Goal: Task Accomplishment & Management: Use online tool/utility

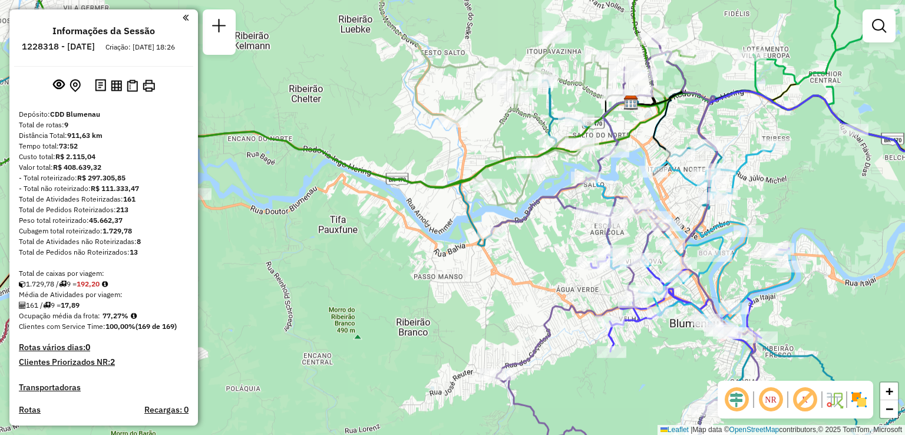
scroll to position [957, 0]
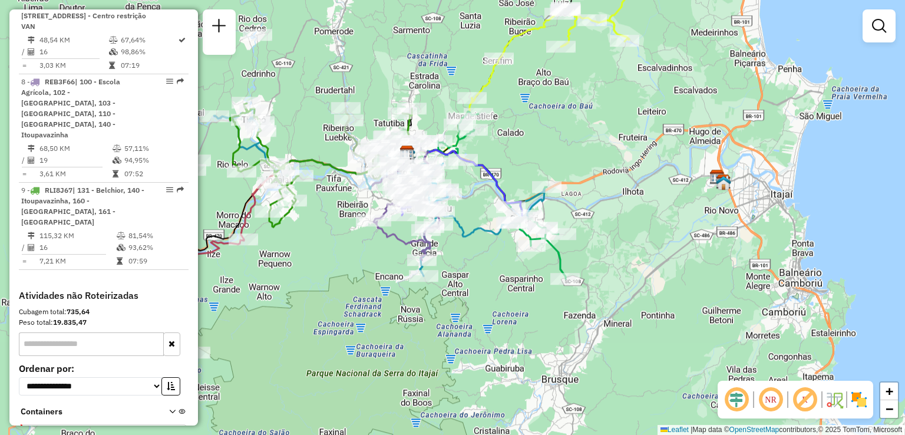
drag, startPoint x: 615, startPoint y: 219, endPoint x: 623, endPoint y: 221, distance: 7.9
click at [620, 220] on div "Janela de atendimento Grade de atendimento Capacidade Transportadoras Veículos …" at bounding box center [452, 217] width 905 height 435
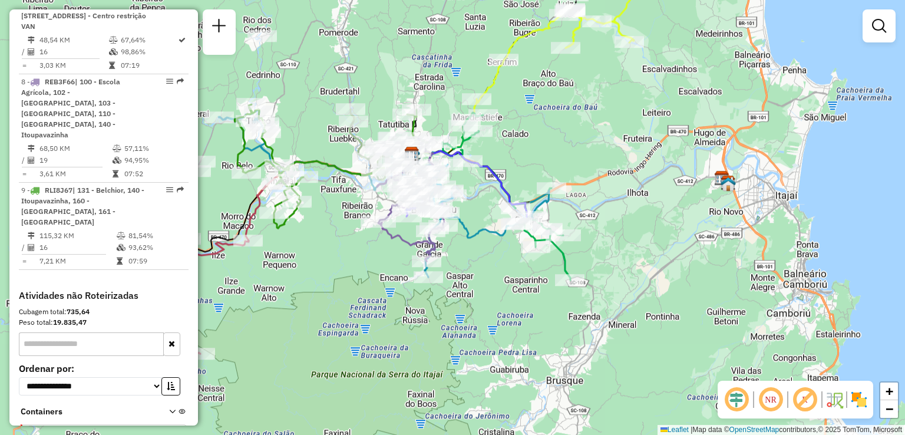
drag, startPoint x: 615, startPoint y: 180, endPoint x: 653, endPoint y: 248, distance: 77.6
click at [653, 248] on div "Janela de atendimento Grade de atendimento Capacidade Transportadoras Veículos …" at bounding box center [452, 217] width 905 height 435
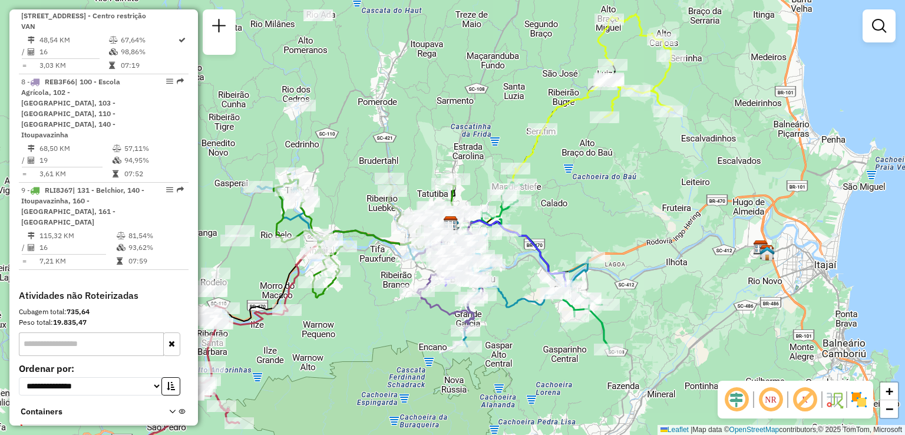
drag, startPoint x: 648, startPoint y: 211, endPoint x: 665, endPoint y: 274, distance: 65.2
click at [665, 274] on div "Janela de atendimento Grade de atendimento Capacidade Transportadoras Veículos …" at bounding box center [452, 217] width 905 height 435
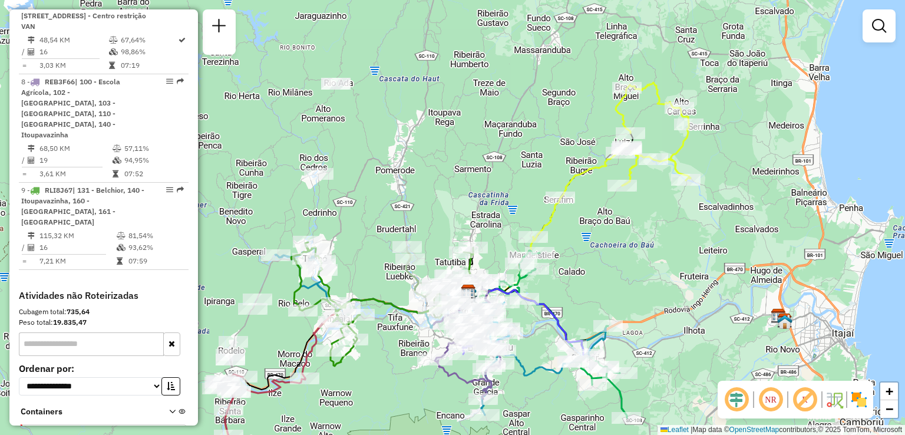
drag, startPoint x: 651, startPoint y: 279, endPoint x: 641, endPoint y: 204, distance: 75.5
click at [647, 235] on div "Janela de atendimento Grade de atendimento Capacidade Transportadoras Veículos …" at bounding box center [452, 217] width 905 height 435
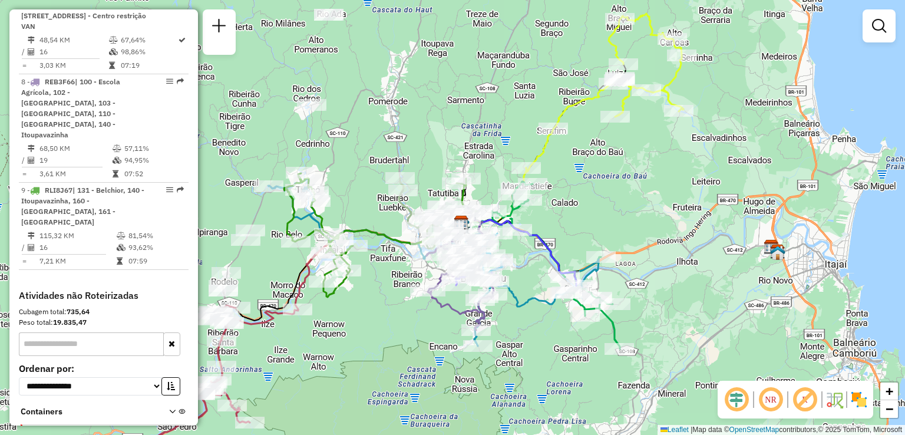
drag, startPoint x: 662, startPoint y: 225, endPoint x: 655, endPoint y: 200, distance: 25.2
click at [658, 206] on div "Janela de atendimento Grade de atendimento Capacidade Transportadoras Veículos …" at bounding box center [452, 217] width 905 height 435
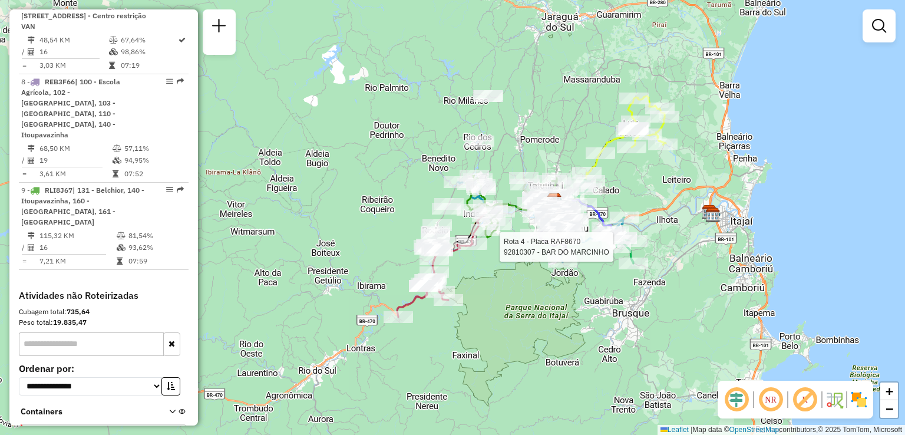
click at [575, 236] on icon at bounding box center [541, 221] width 166 height 84
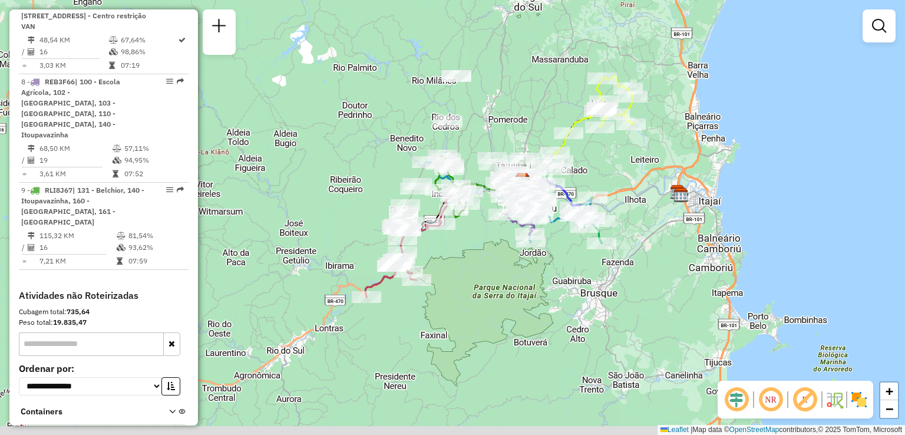
drag, startPoint x: 519, startPoint y: 157, endPoint x: 499, endPoint y: 133, distance: 31.4
click at [499, 134] on div "Janela de atendimento Grade de atendimento Capacidade Transportadoras Veículos …" at bounding box center [452, 217] width 905 height 435
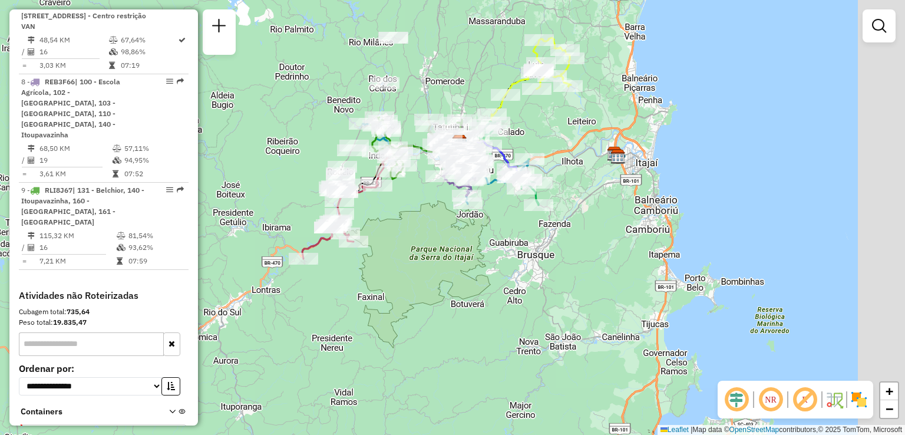
drag, startPoint x: 694, startPoint y: 164, endPoint x: 633, endPoint y: 127, distance: 71.4
click at [633, 128] on div "Janela de atendimento Grade de atendimento Capacidade Transportadoras Veículos …" at bounding box center [452, 217] width 905 height 435
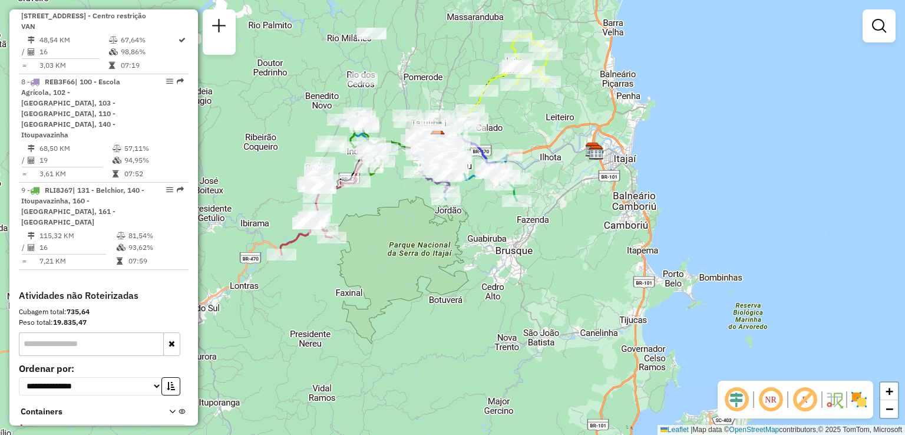
drag, startPoint x: 557, startPoint y: 127, endPoint x: 514, endPoint y: 119, distance: 43.7
click at [514, 119] on div "Janela de atendimento Grade de atendimento Capacidade Transportadoras Veículos …" at bounding box center [452, 217] width 905 height 435
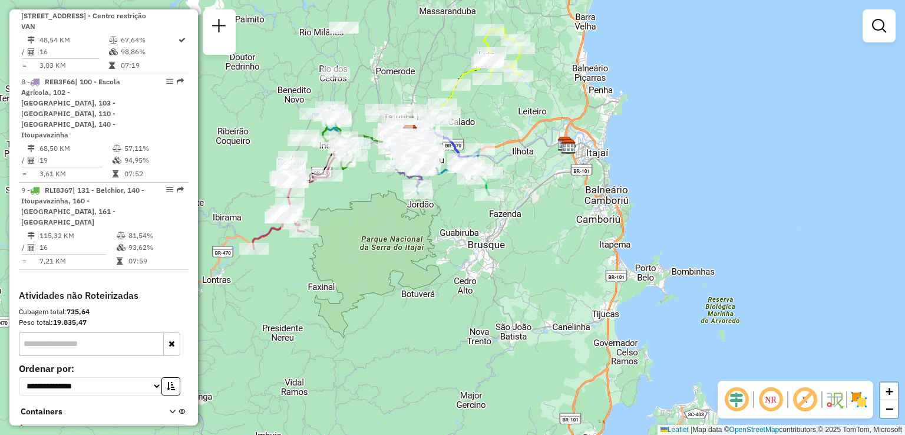
drag, startPoint x: 521, startPoint y: 118, endPoint x: 538, endPoint y: 141, distance: 28.2
click at [538, 141] on div "Janela de atendimento Grade de atendimento Capacidade Transportadoras Veículos …" at bounding box center [452, 217] width 905 height 435
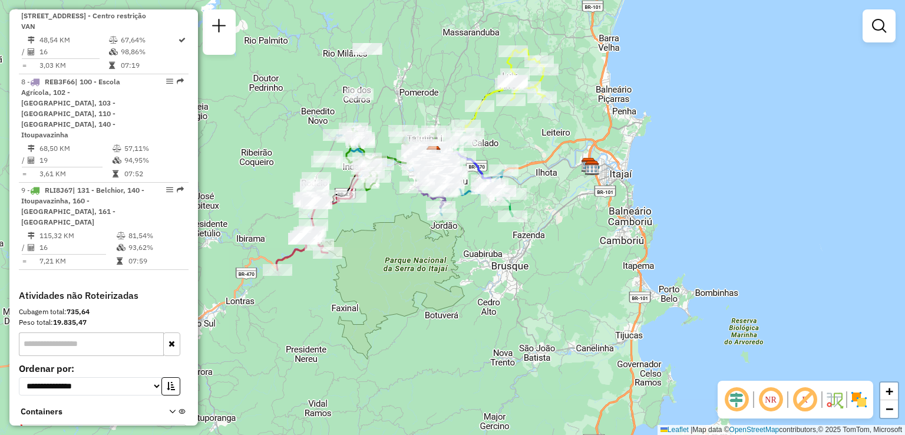
drag, startPoint x: 390, startPoint y: 225, endPoint x: 414, endPoint y: 220, distance: 24.6
click at [414, 220] on div "Janela de atendimento Grade de atendimento Capacidade Transportadoras Veículos …" at bounding box center [452, 217] width 905 height 435
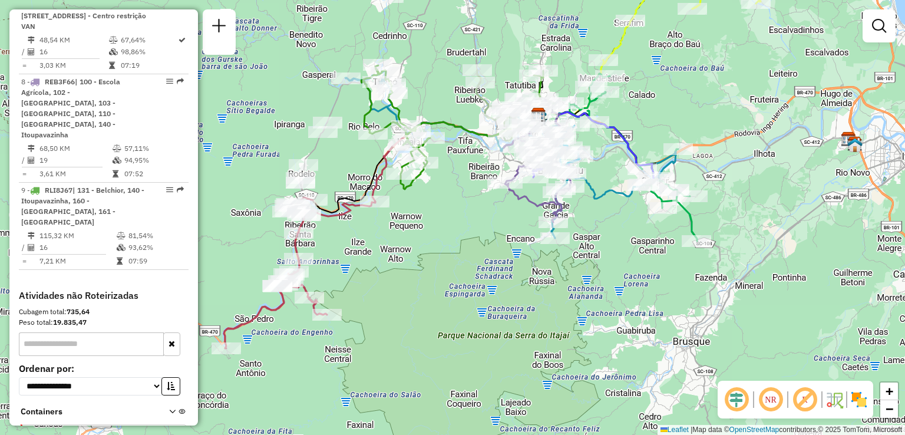
click at [393, 189] on icon at bounding box center [419, 186] width 249 height 146
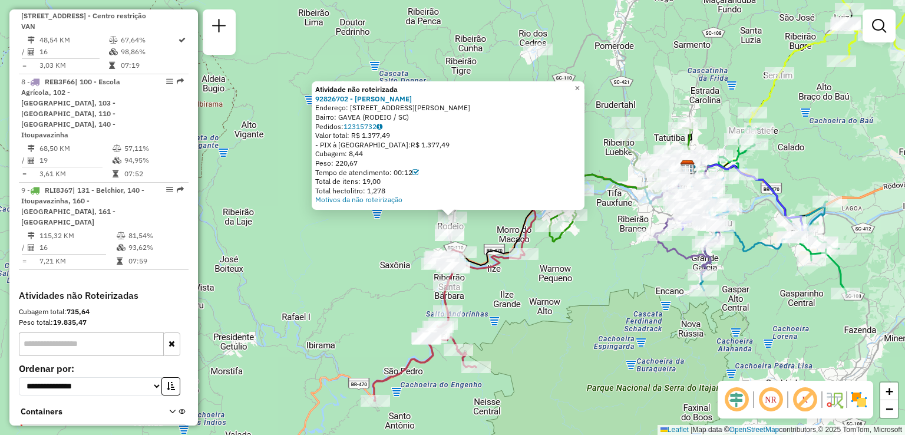
click at [344, 263] on div "Atividade não roteirizada 92826702 - [PERSON_NAME] Endereço: [STREET_ADDRESS][P…" at bounding box center [452, 217] width 905 height 435
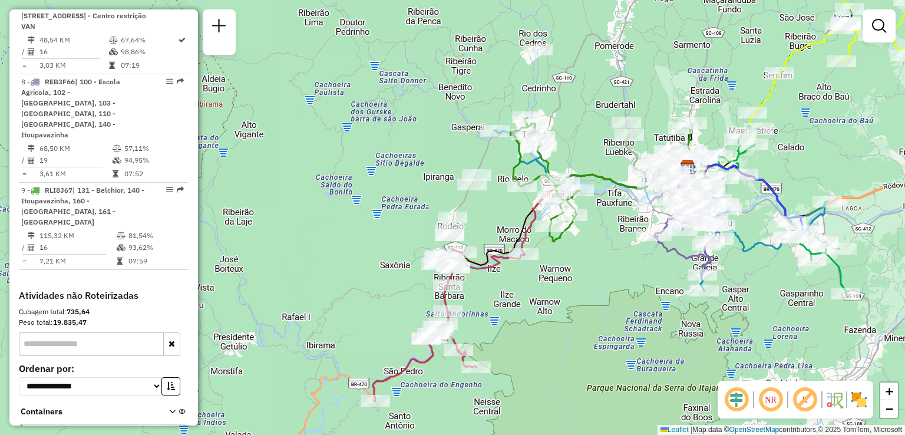
drag, startPoint x: 546, startPoint y: 291, endPoint x: 539, endPoint y: 277, distance: 15.6
click at [540, 282] on div "Janela de atendimento Grade de atendimento Capacidade Transportadoras Veículos …" at bounding box center [452, 217] width 905 height 435
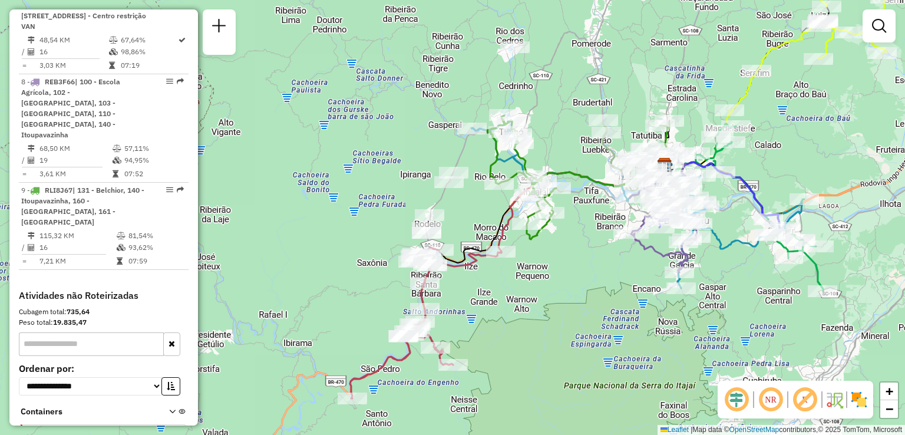
drag, startPoint x: 518, startPoint y: 274, endPoint x: 467, endPoint y: 328, distance: 75.1
click at [477, 351] on div "Janela de atendimento Grade de atendimento Capacidade Transportadoras Veículos …" at bounding box center [452, 217] width 905 height 435
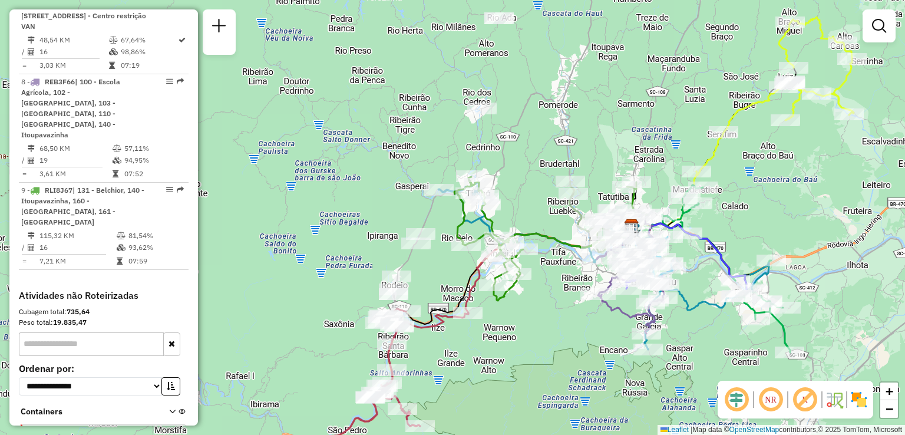
drag, startPoint x: 509, startPoint y: 147, endPoint x: 509, endPoint y: 215, distance: 68.4
click at [509, 215] on div "Rota 9 - Placa RLI8J67 92804861 - [PERSON_NAME] Janela de atendimento Grade de …" at bounding box center [452, 217] width 905 height 435
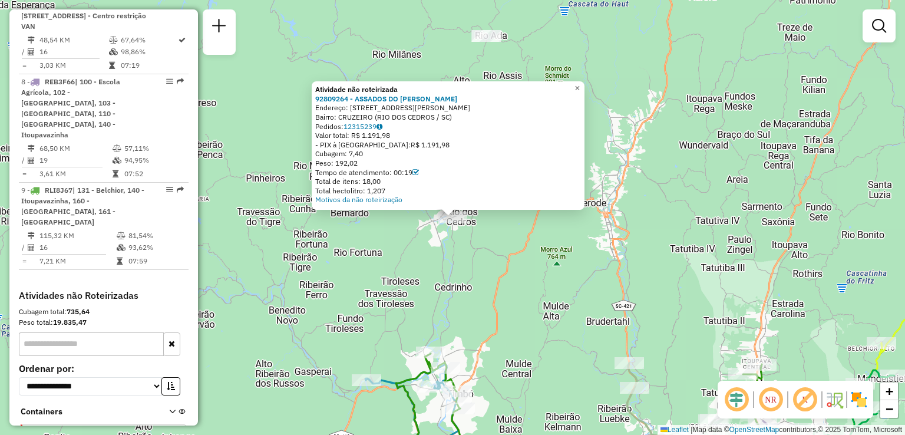
click at [554, 244] on div "Atividade não roteirizada 92809264 - ASSADOS DO [PERSON_NAME]: [STREET_ADDRESS]…" at bounding box center [452, 217] width 905 height 435
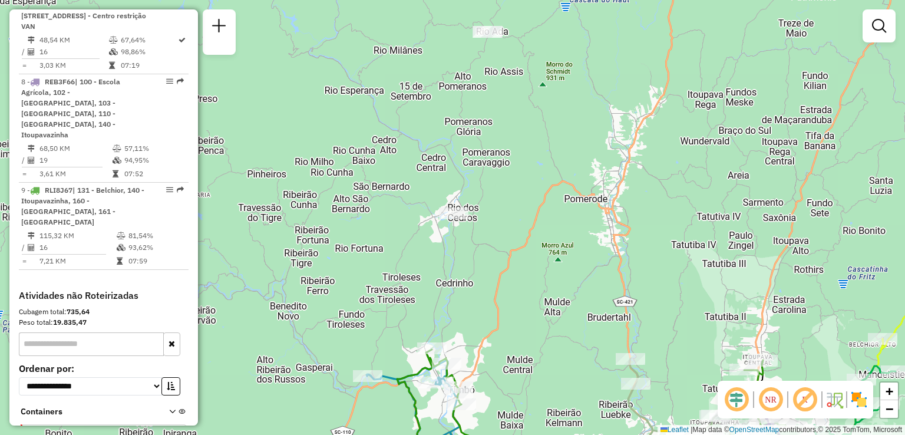
drag, startPoint x: 569, startPoint y: 255, endPoint x: 539, endPoint y: 209, distance: 54.6
click at [542, 214] on div "Janela de atendimento Grade de atendimento Capacidade Transportadoras Veículos …" at bounding box center [452, 217] width 905 height 435
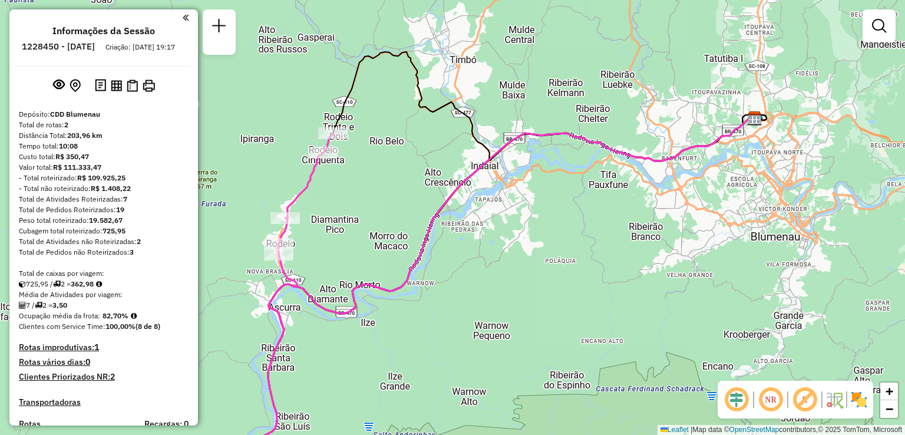
click at [562, 128] on icon at bounding box center [503, 283] width 505 height 329
